Goal: Task Accomplishment & Management: Manage account settings

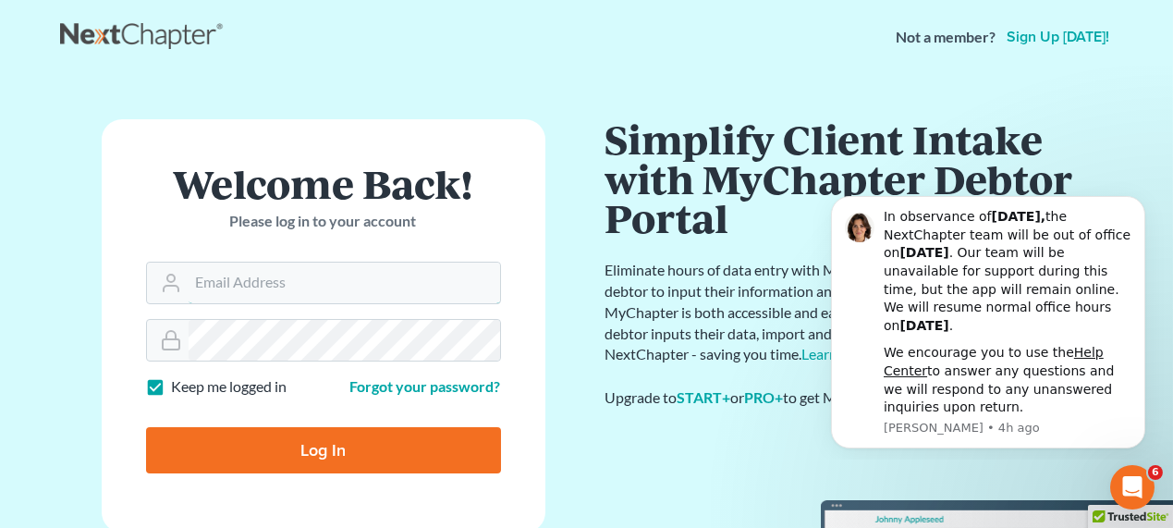
type input "dwoody@scura.com"
click at [392, 459] on input "Log In" at bounding box center [323, 450] width 355 height 46
type input "Thinking..."
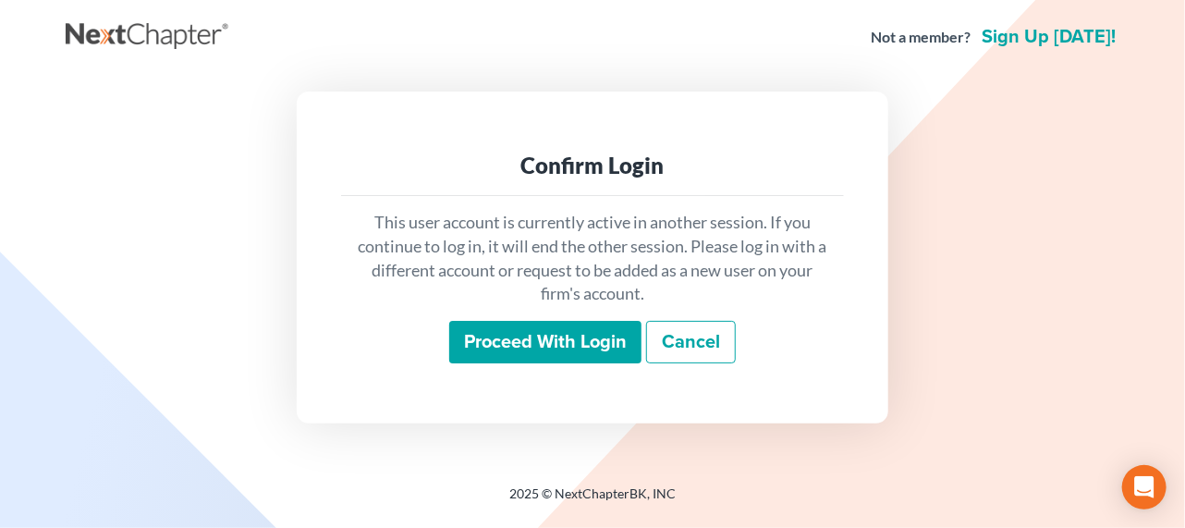
click at [565, 330] on input "Proceed with login" at bounding box center [545, 342] width 192 height 43
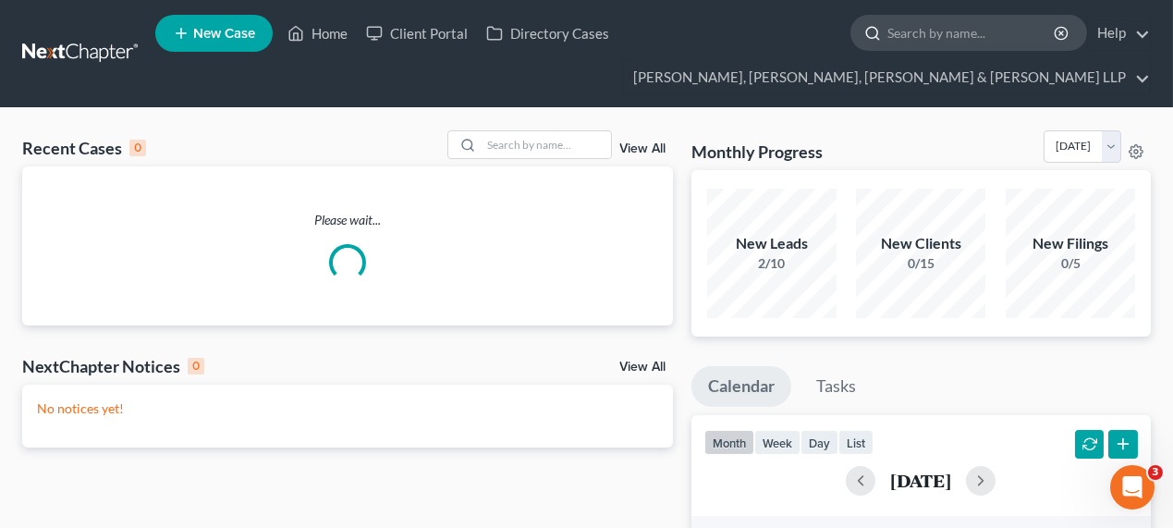
click at [922, 25] on input "search" at bounding box center [972, 33] width 169 height 34
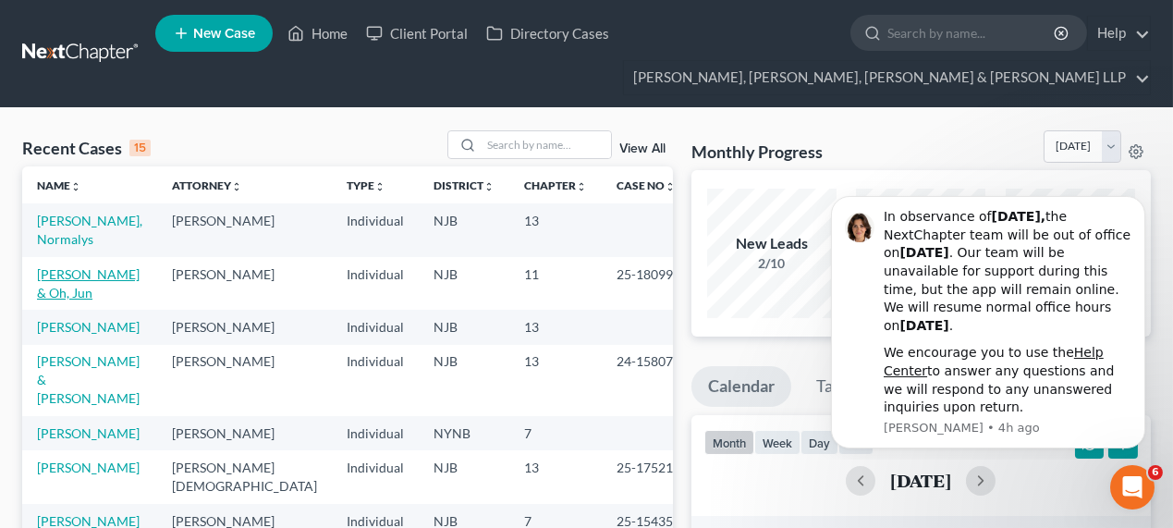
click at [112, 266] on link "[PERSON_NAME] & Oh, Jun" at bounding box center [88, 283] width 103 height 34
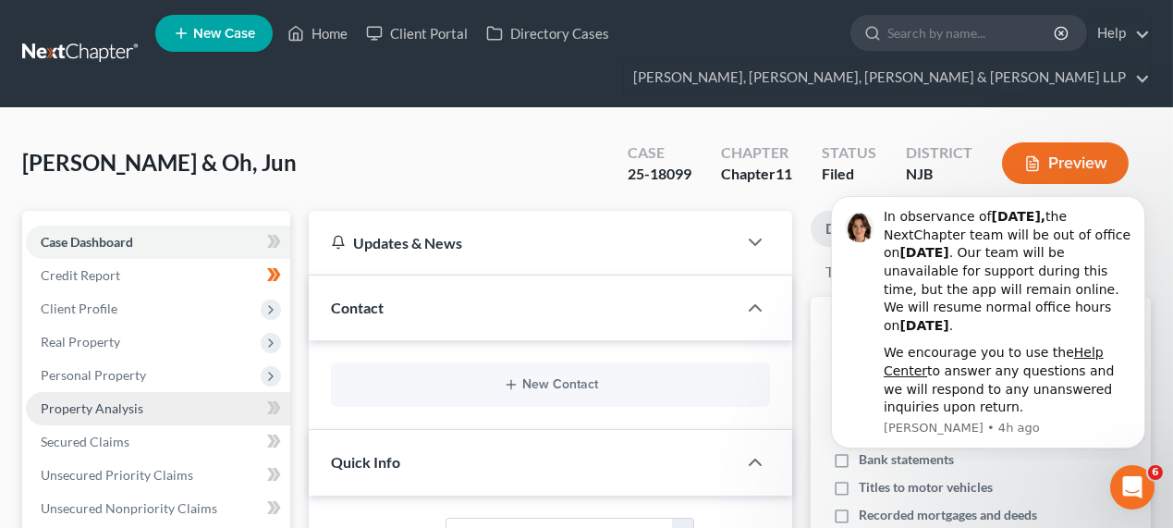
click at [92, 411] on span "Property Analysis" at bounding box center [92, 408] width 103 height 16
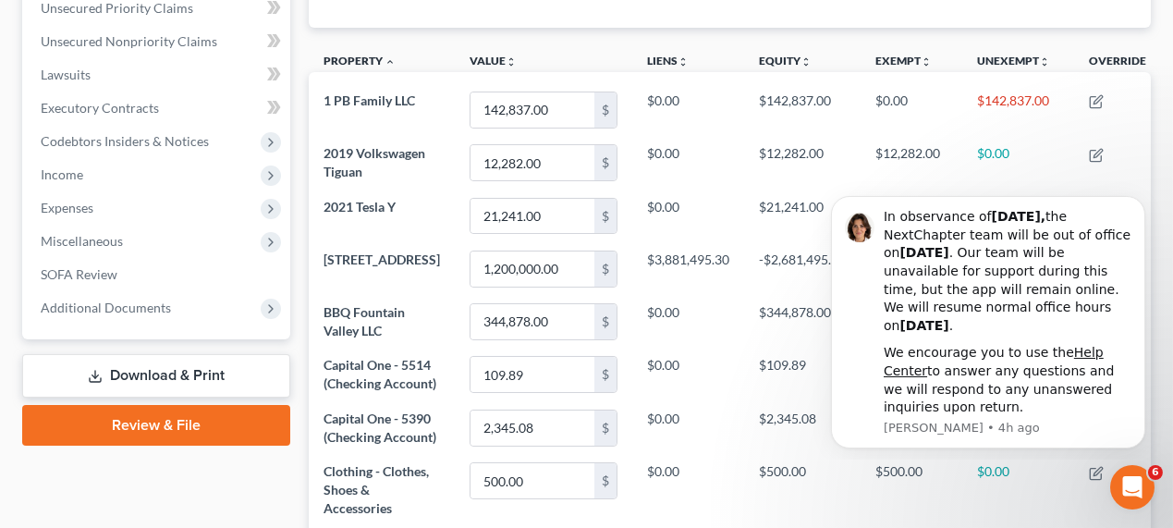
scroll to position [672, 0]
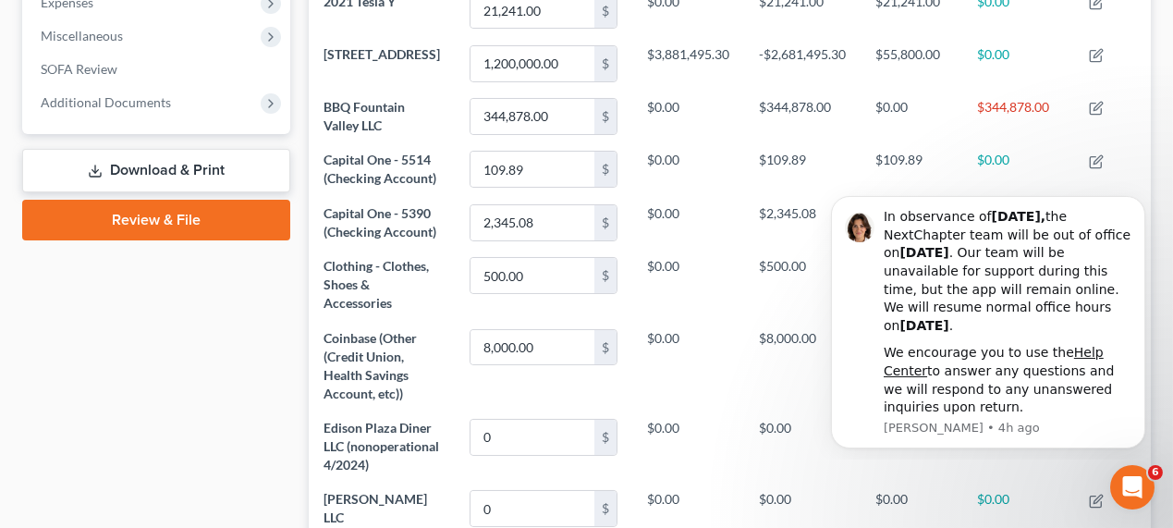
click at [189, 171] on link "Download & Print" at bounding box center [156, 170] width 268 height 43
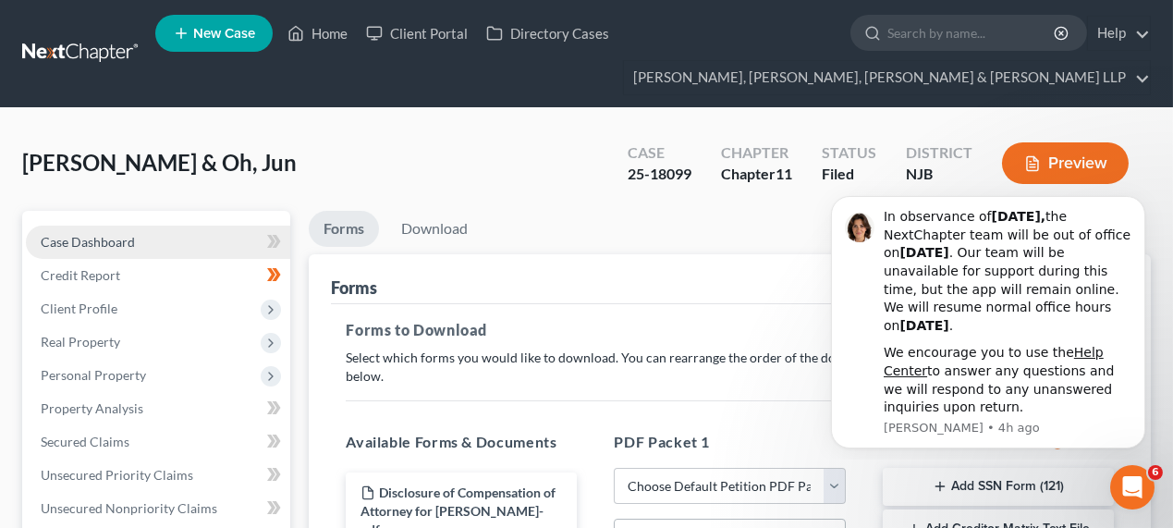
click at [98, 226] on link "Case Dashboard" at bounding box center [158, 242] width 264 height 33
select select "6"
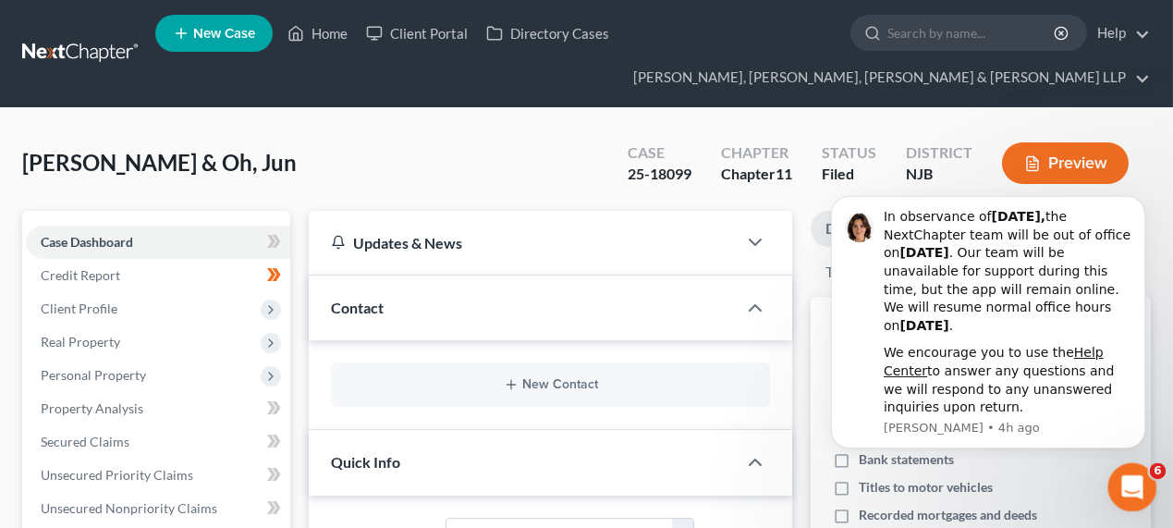
click at [1110, 491] on div "Open Intercom Messenger" at bounding box center [1129, 484] width 61 height 61
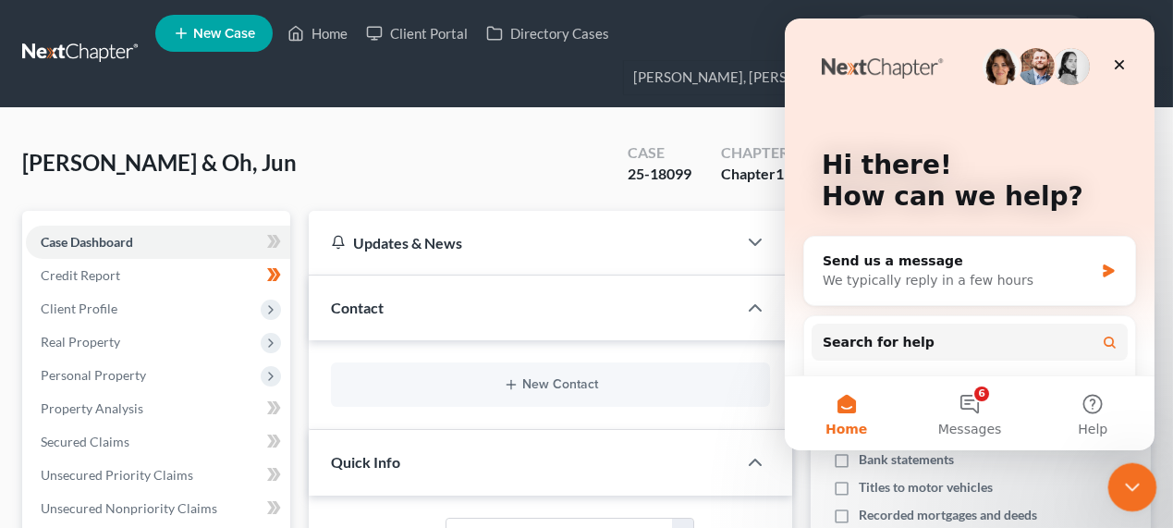
click at [1114, 484] on div "Close Intercom Messenger" at bounding box center [1130, 484] width 44 height 44
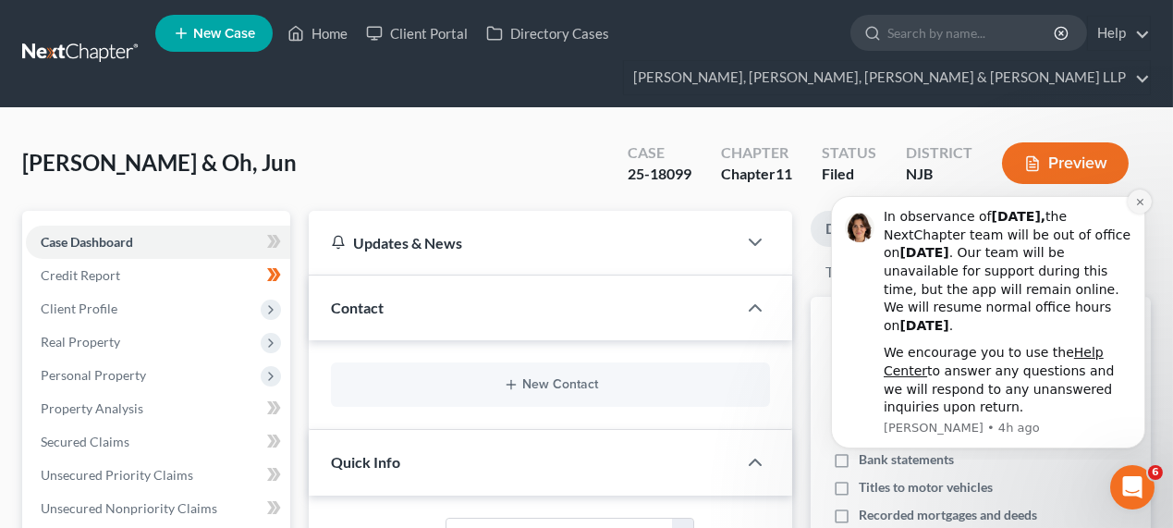
click at [1140, 206] on button "Dismiss notification" at bounding box center [1139, 201] width 24 height 24
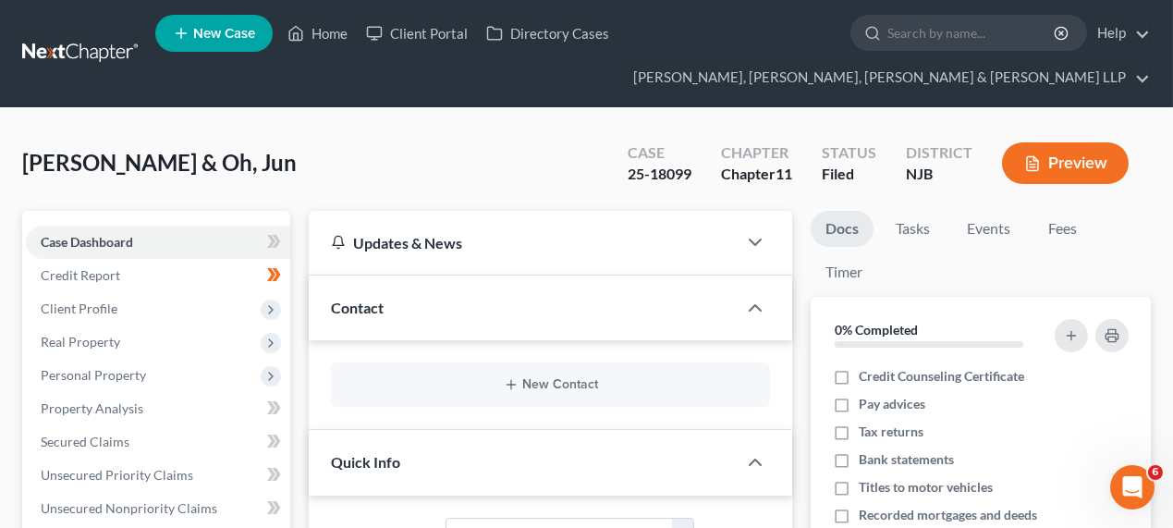
click at [1069, 178] on button "Preview" at bounding box center [1065, 163] width 127 height 42
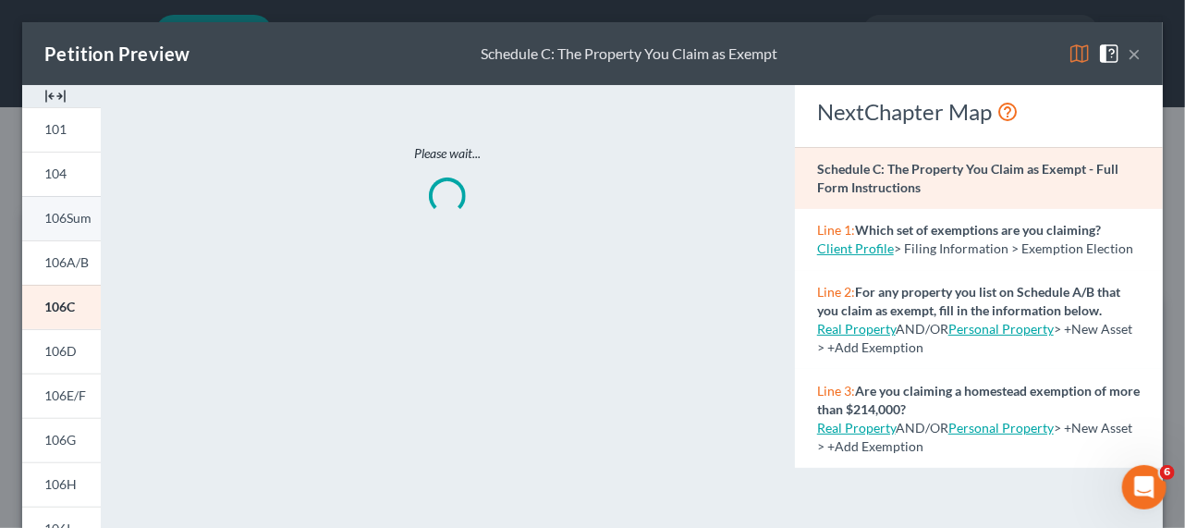
click at [49, 218] on span "106Sum" at bounding box center [67, 218] width 47 height 16
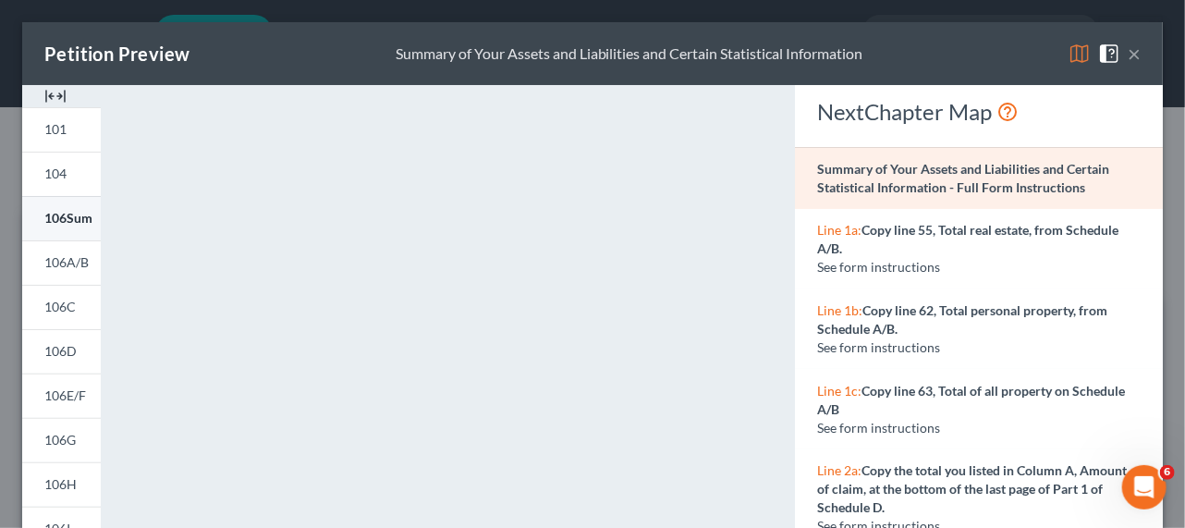
click at [67, 215] on span "106Sum" at bounding box center [68, 218] width 48 height 16
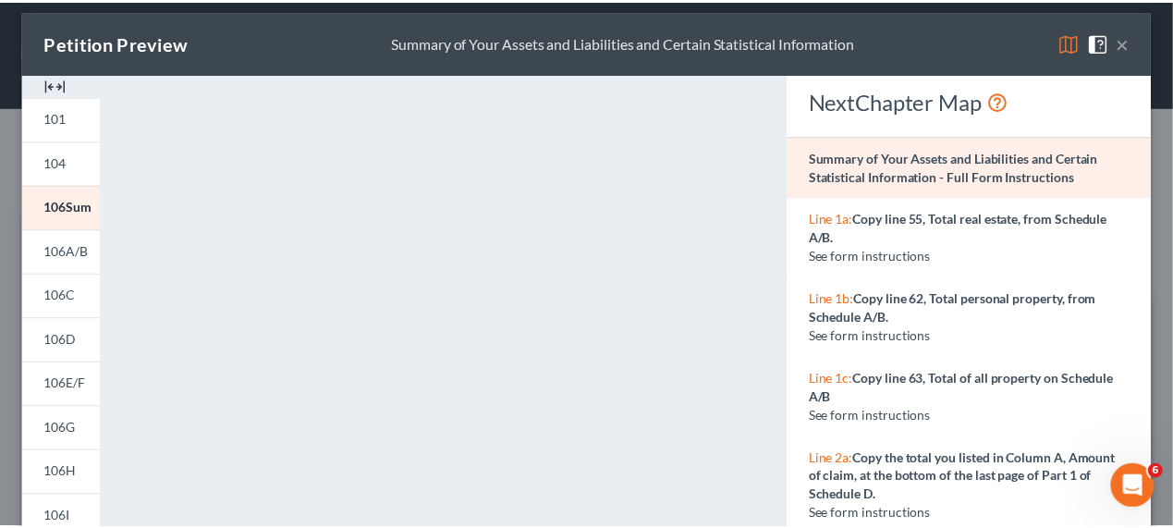
scroll to position [10, 0]
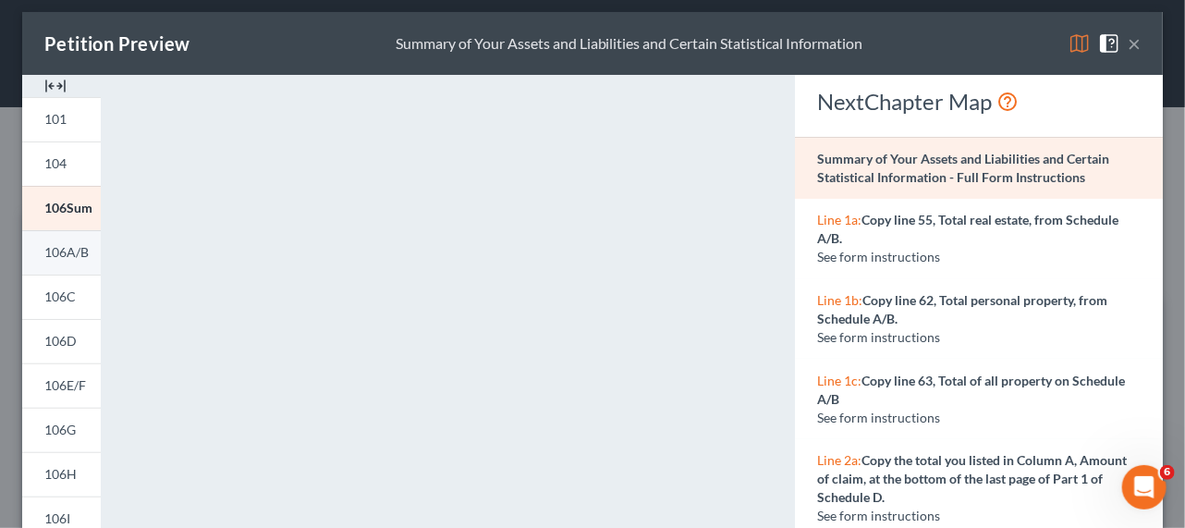
click at [82, 259] on link "106A/B" at bounding box center [61, 252] width 79 height 44
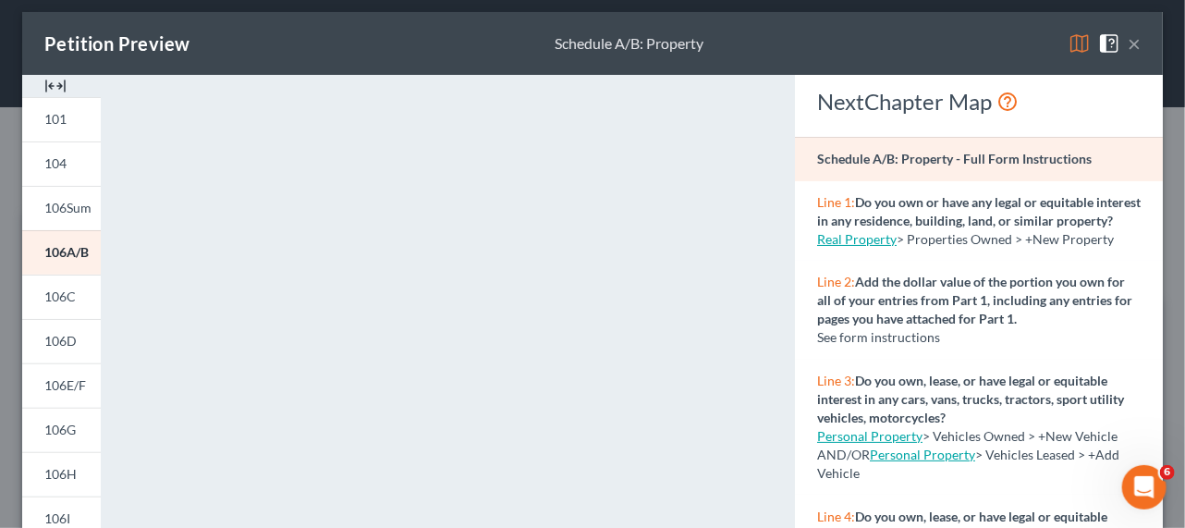
click at [1128, 50] on button "×" at bounding box center [1134, 43] width 13 height 22
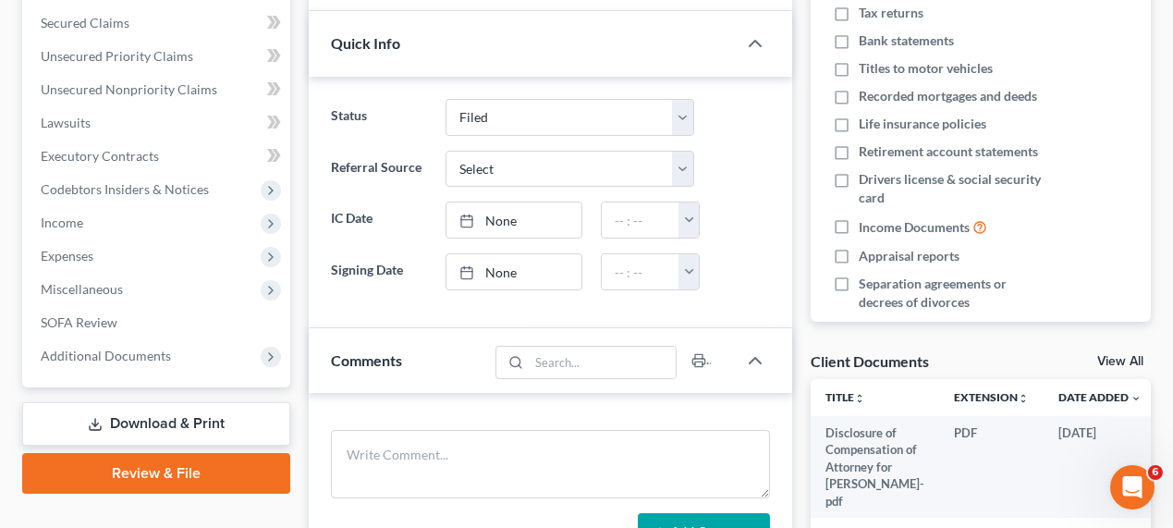
scroll to position [420, 0]
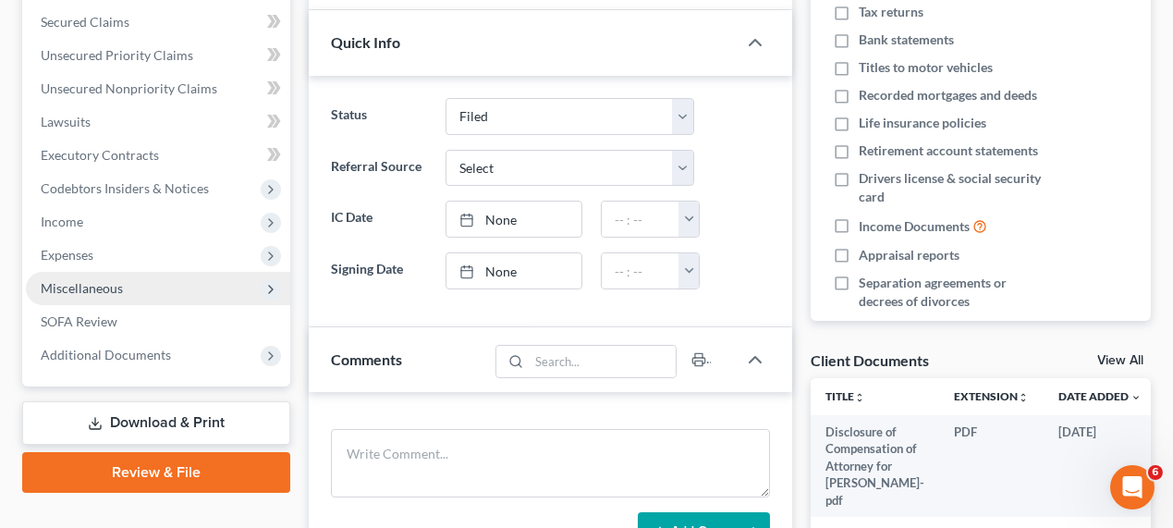
click at [102, 294] on span "Miscellaneous" at bounding box center [158, 288] width 264 height 33
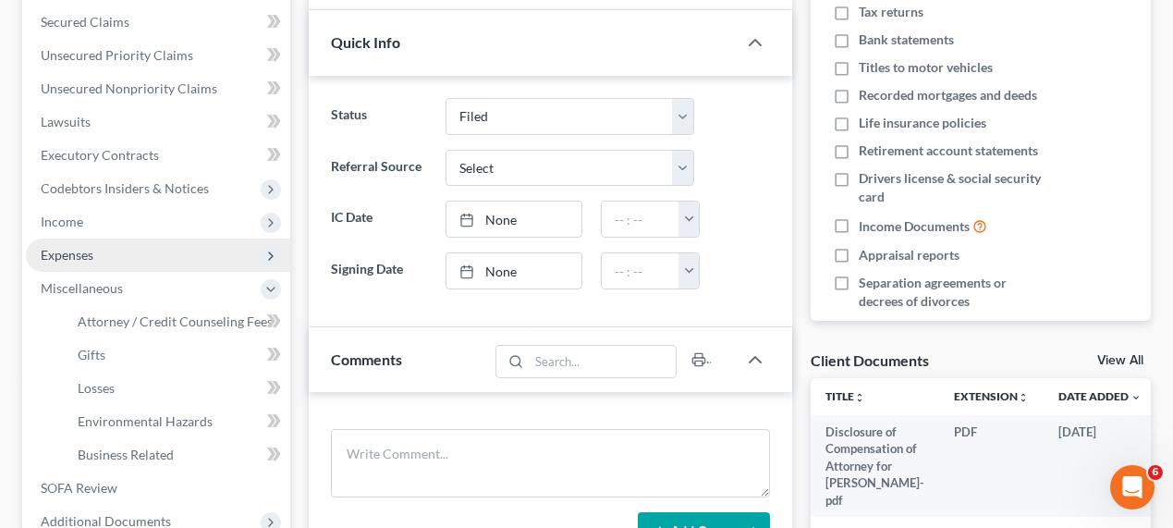
click at [114, 257] on span "Expenses" at bounding box center [158, 255] width 264 height 33
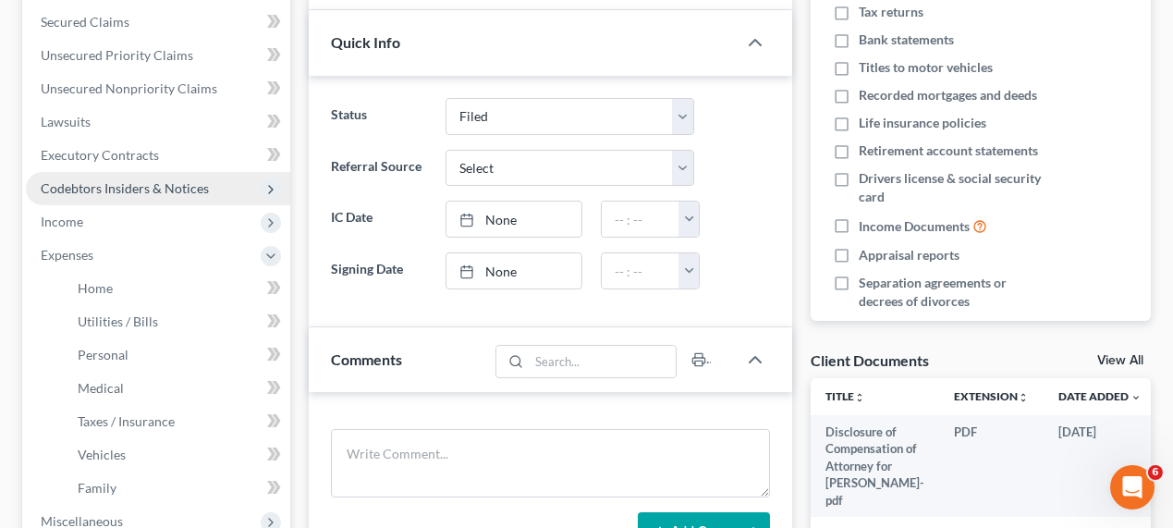
click at [104, 185] on span "Codebtors Insiders & Notices" at bounding box center [125, 188] width 168 height 16
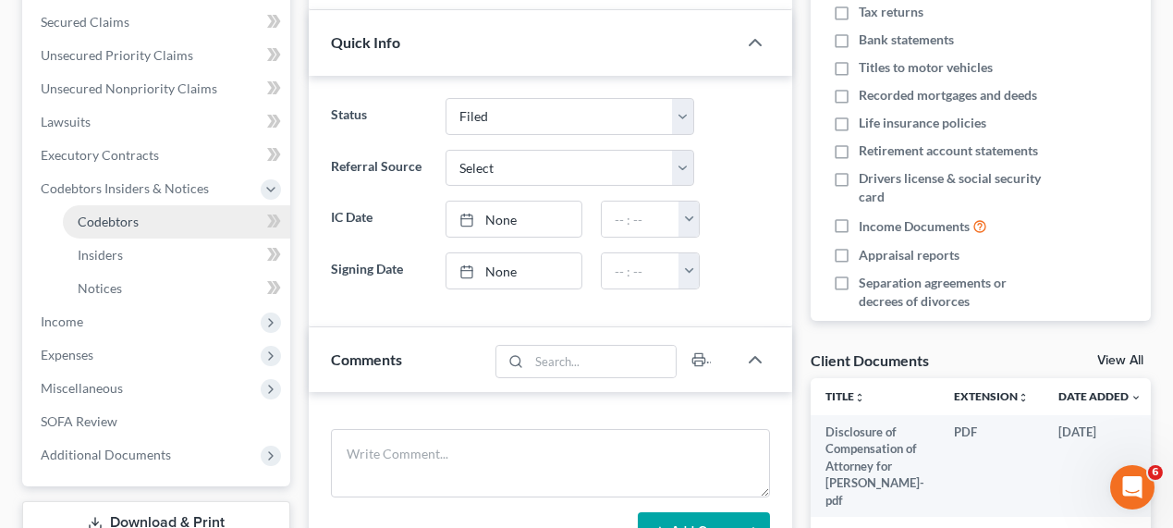
click at [110, 214] on span "Codebtors" at bounding box center [108, 222] width 61 height 16
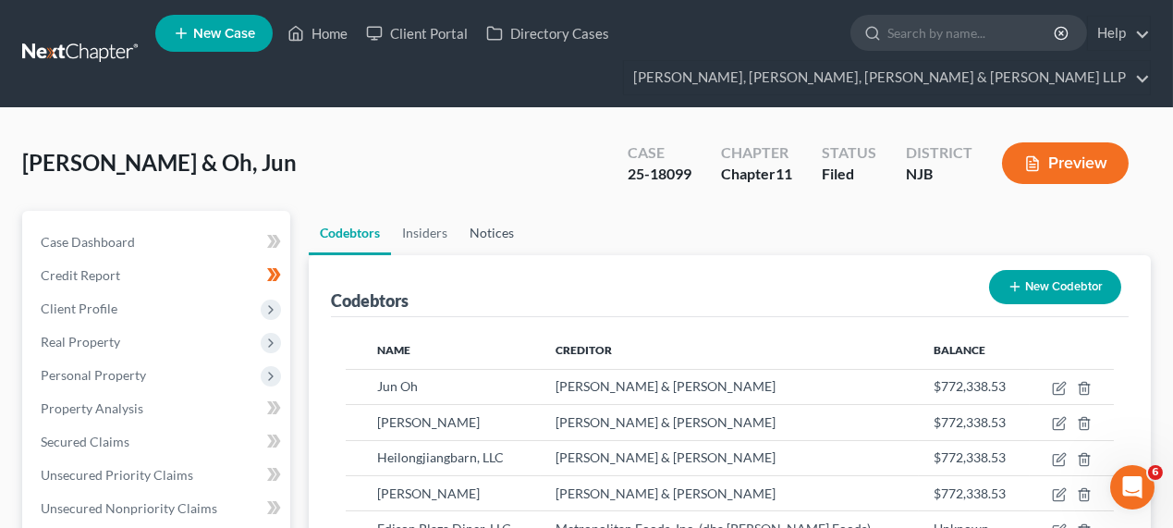
click at [513, 227] on link "Notices" at bounding box center [492, 233] width 67 height 44
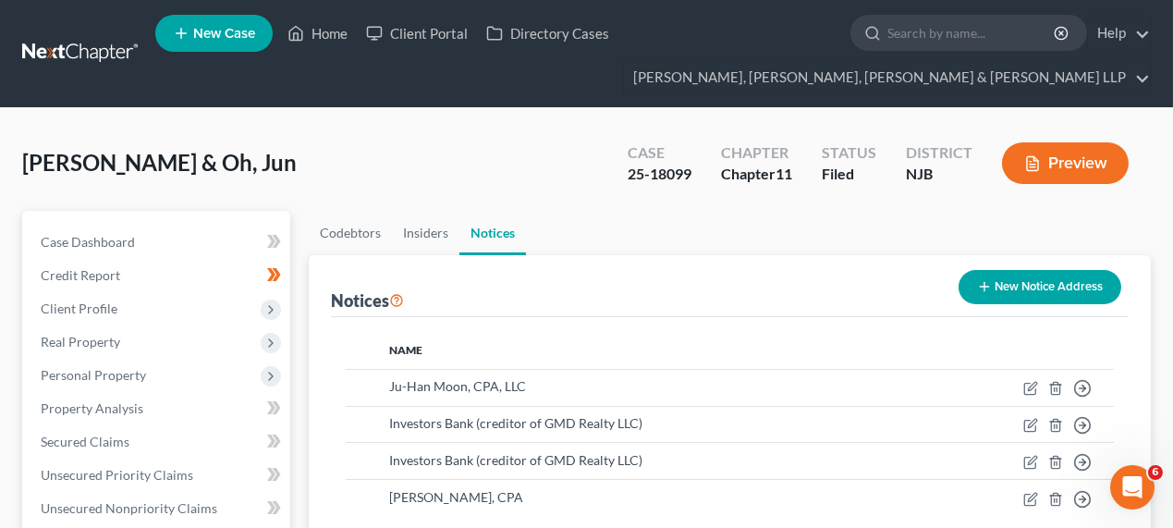
scroll to position [168, 0]
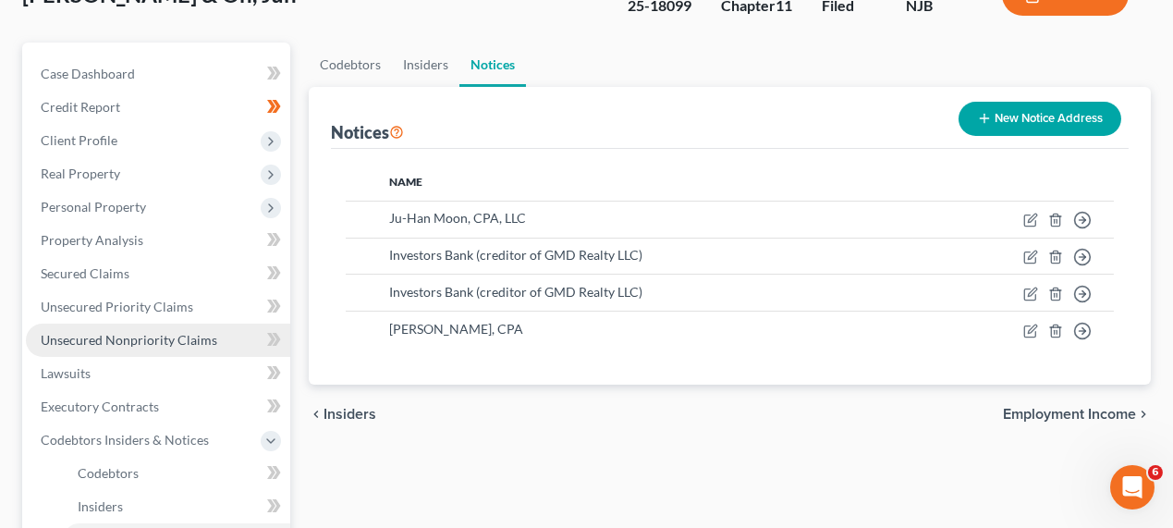
click at [172, 345] on span "Unsecured Nonpriority Claims" at bounding box center [129, 340] width 177 height 16
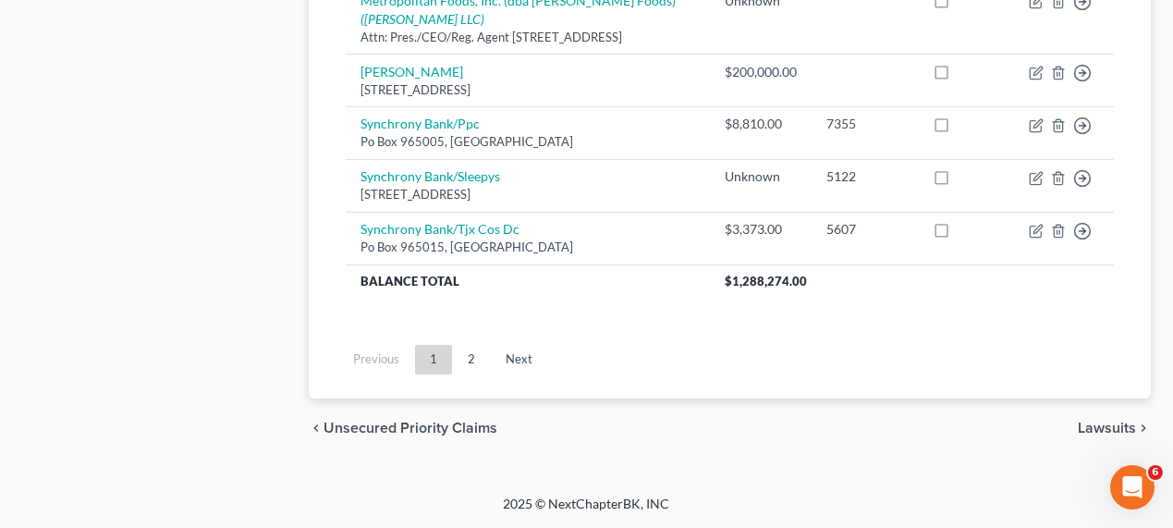
click at [522, 363] on link "Next" at bounding box center [519, 360] width 56 height 30
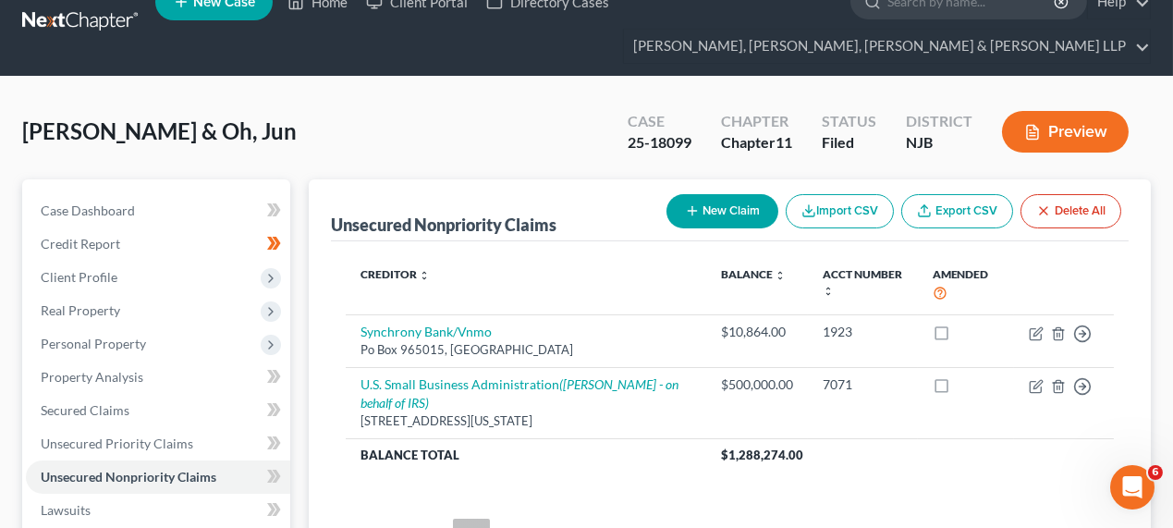
scroll to position [116, 0]
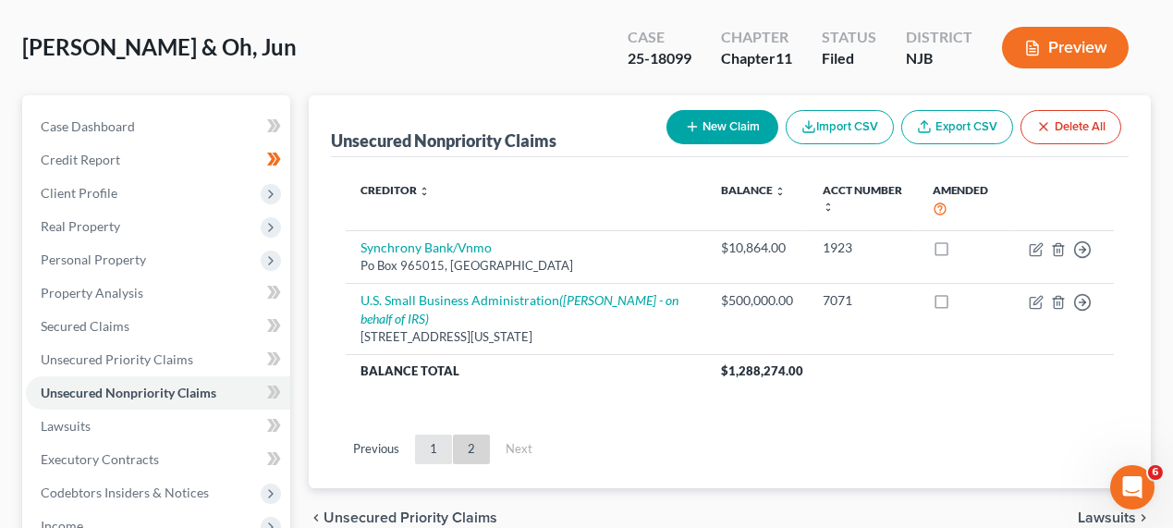
click at [433, 452] on link "1" at bounding box center [433, 450] width 37 height 30
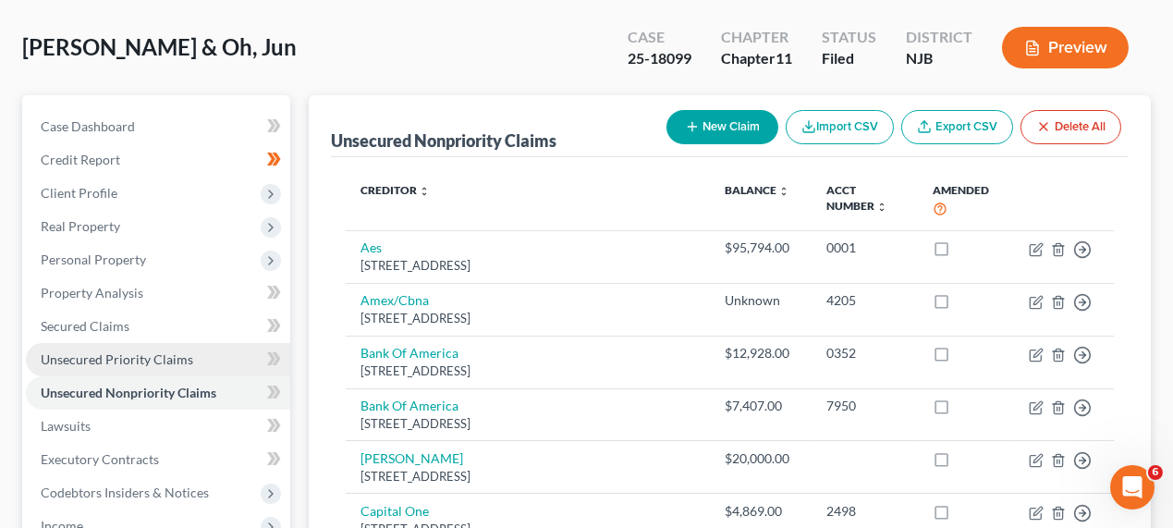
click at [111, 359] on span "Unsecured Priority Claims" at bounding box center [117, 359] width 153 height 16
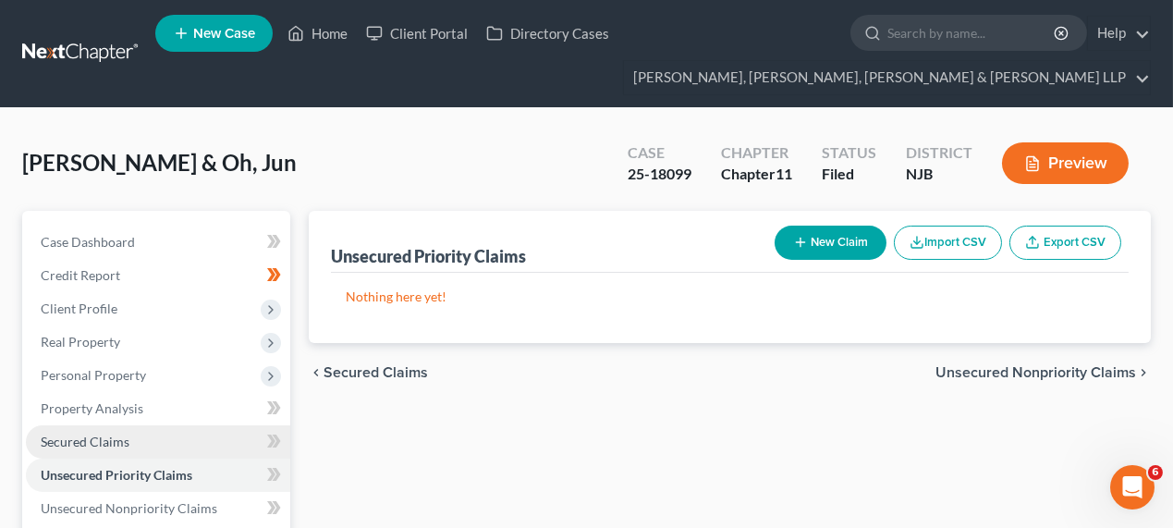
click at [94, 434] on span "Secured Claims" at bounding box center [85, 442] width 89 height 16
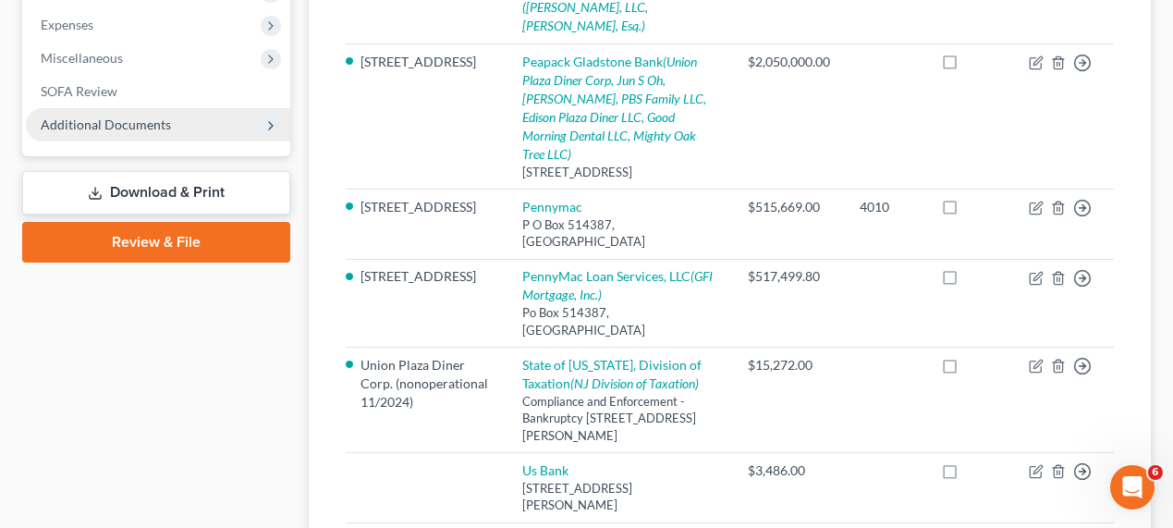
scroll to position [482, 0]
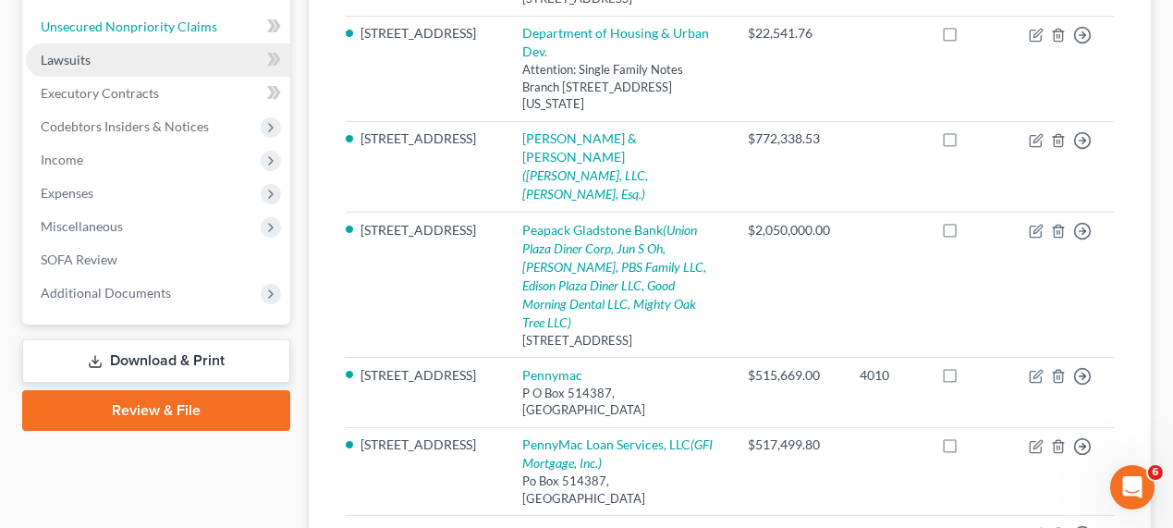
drag, startPoint x: 73, startPoint y: 35, endPoint x: 72, endPoint y: 55, distance: 20.4
click at [73, 35] on link "Unsecured Nonpriority Claims" at bounding box center [158, 26] width 264 height 33
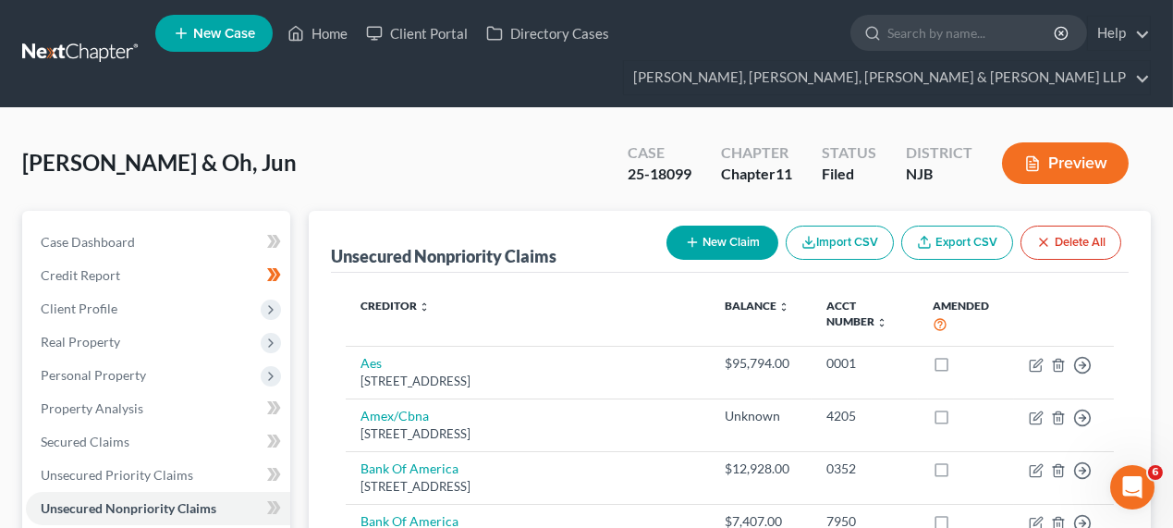
click at [908, 55] on ul "New Case Home Client Portal Directory Cases - No Result - See all results Or Pr…" at bounding box center [653, 53] width 996 height 89
click at [935, 34] on input "search" at bounding box center [972, 33] width 169 height 34
type input "bombart"
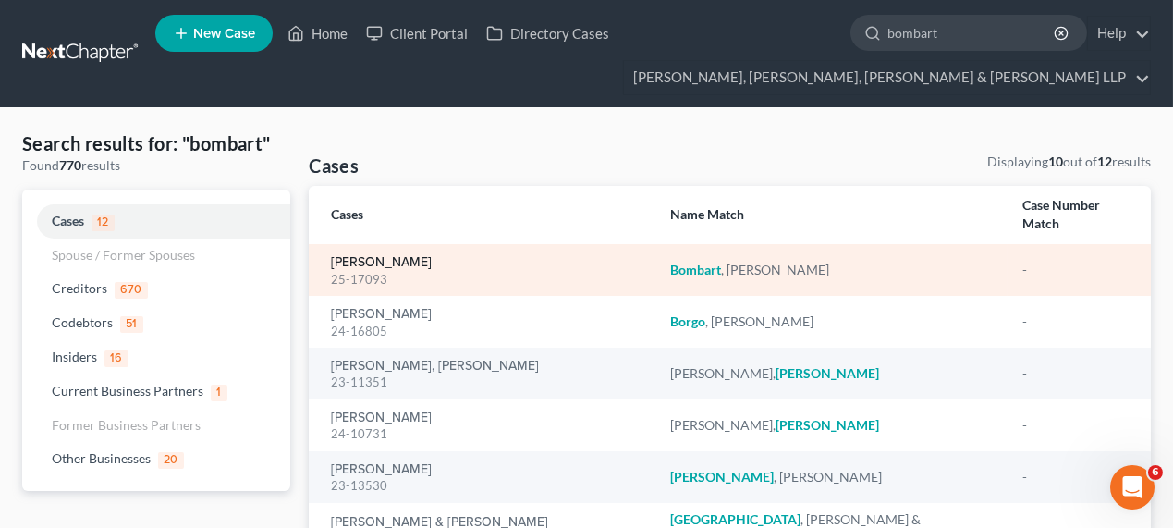
click at [366, 256] on link "[PERSON_NAME]" at bounding box center [381, 262] width 101 height 13
